Goal: Information Seeking & Learning: Learn about a topic

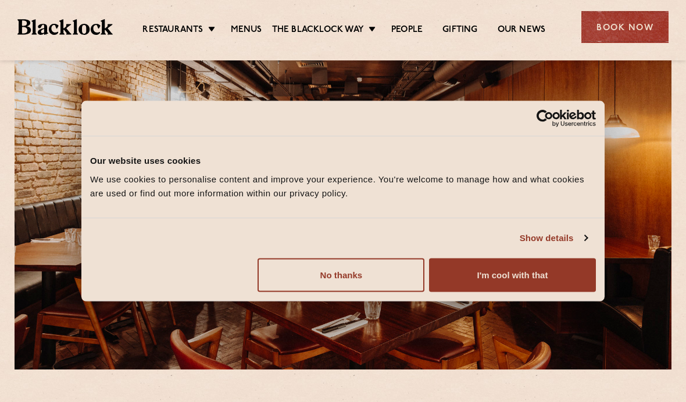
scroll to position [49, 0]
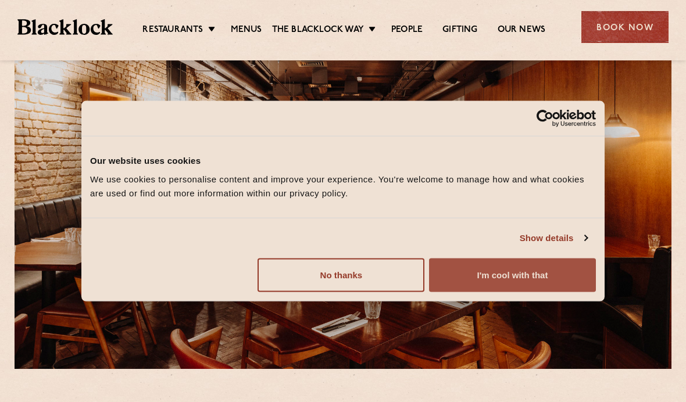
click at [547, 292] on button "I'm cool with that" at bounding box center [512, 275] width 167 height 34
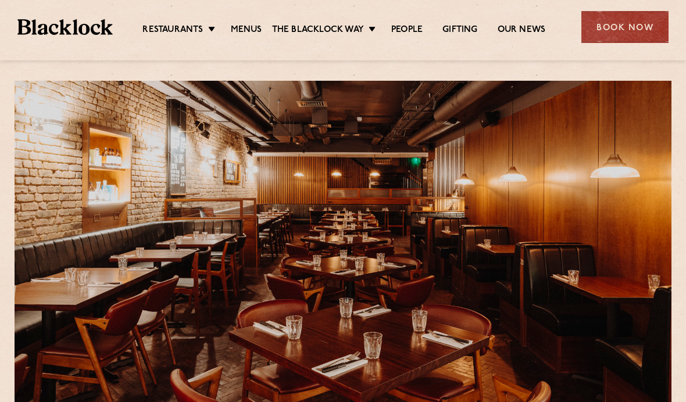
scroll to position [0, 0]
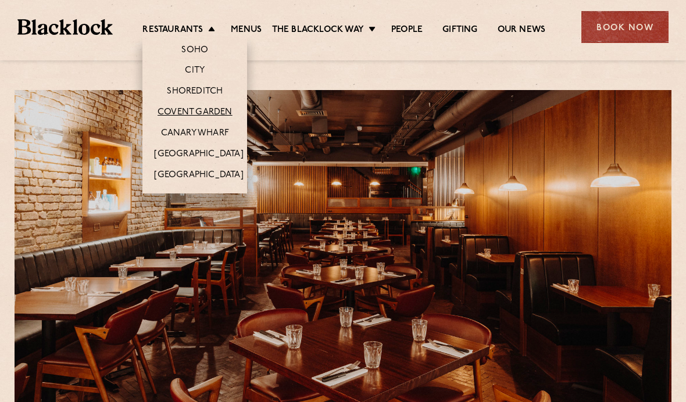
click at [222, 107] on link "Covent Garden" at bounding box center [194, 113] width 75 height 12
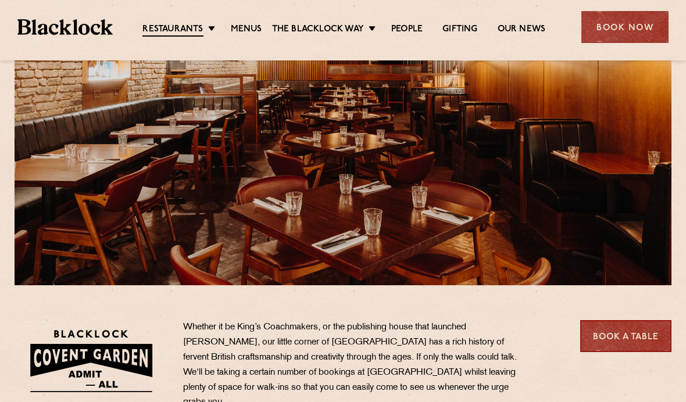
scroll to position [128, 0]
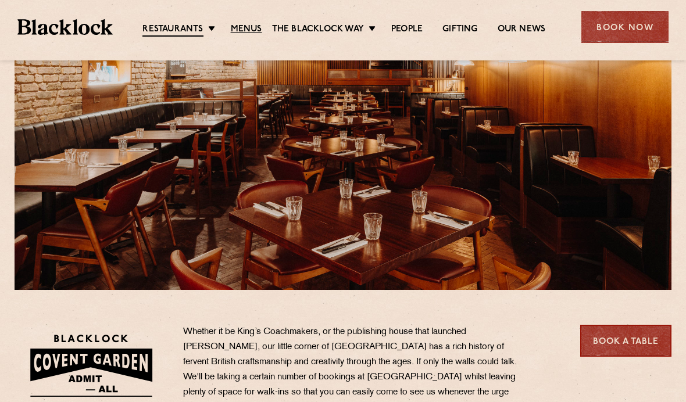
click at [238, 31] on link "Menus" at bounding box center [246, 30] width 31 height 12
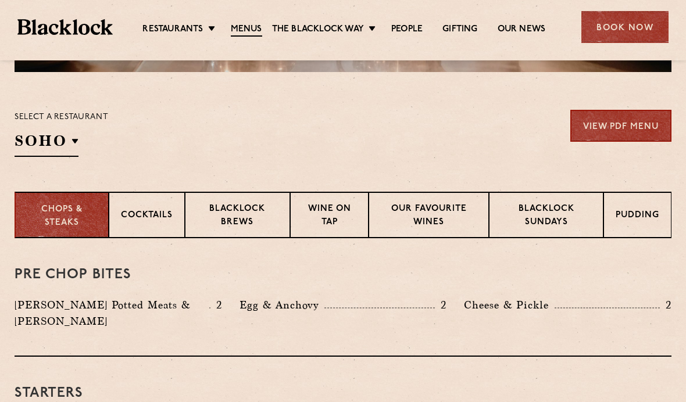
scroll to position [345, 0]
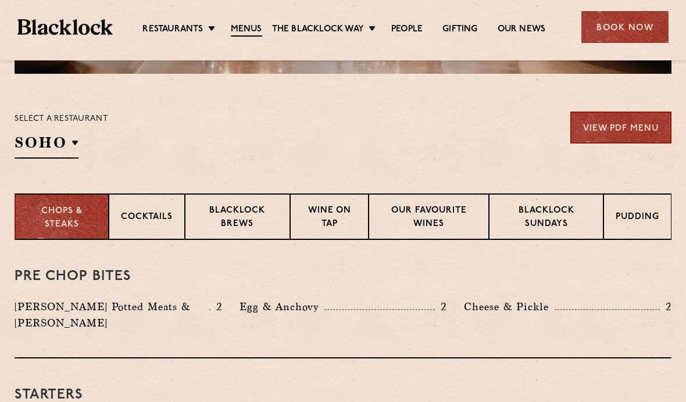
click at [63, 161] on section "Select a restaurant [GEOGRAPHIC_DATA] [GEOGRAPHIC_DATA] [GEOGRAPHIC_DATA] [GEOG…" at bounding box center [343, 134] width 686 height 120
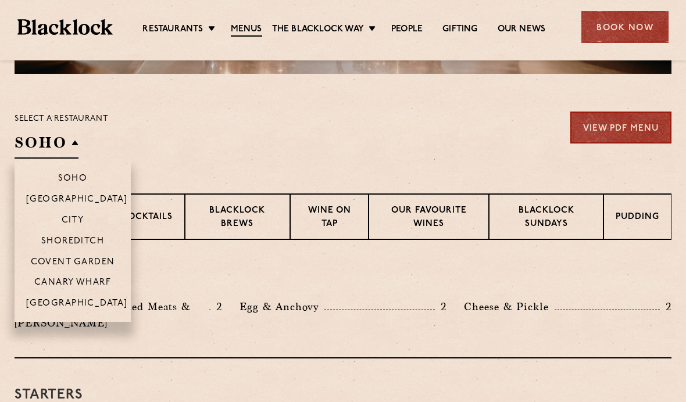
click at [103, 257] on p "Covent Garden" at bounding box center [73, 262] width 84 height 10
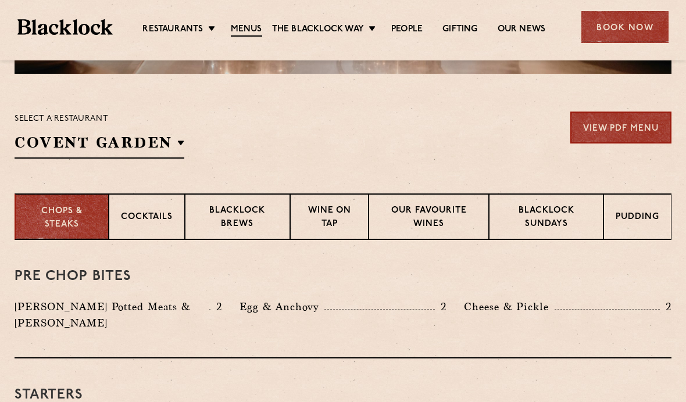
click at [309, 98] on section "Select a restaurant [GEOGRAPHIC_DATA] [GEOGRAPHIC_DATA] [GEOGRAPHIC_DATA] [GEOG…" at bounding box center [343, 134] width 686 height 120
click at [650, 113] on link "View PDF Menu" at bounding box center [620, 128] width 101 height 32
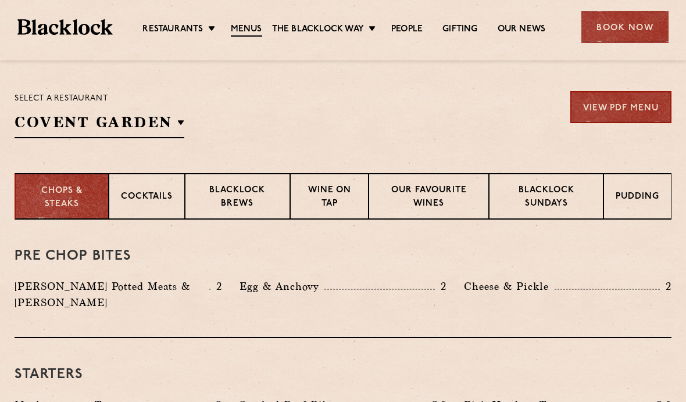
scroll to position [368, 0]
